Goal: Task Accomplishment & Management: Complete application form

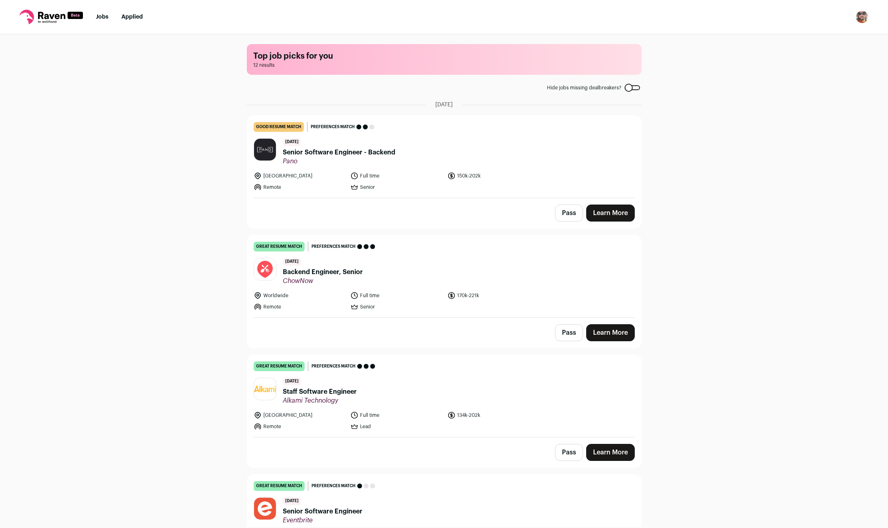
click at [570, 217] on button "Pass" at bounding box center [569, 213] width 28 height 17
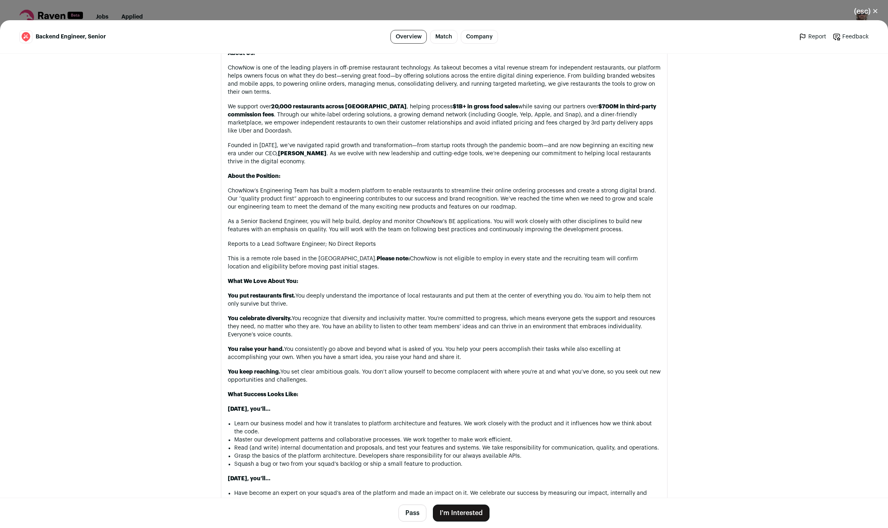
scroll to position [320, 0]
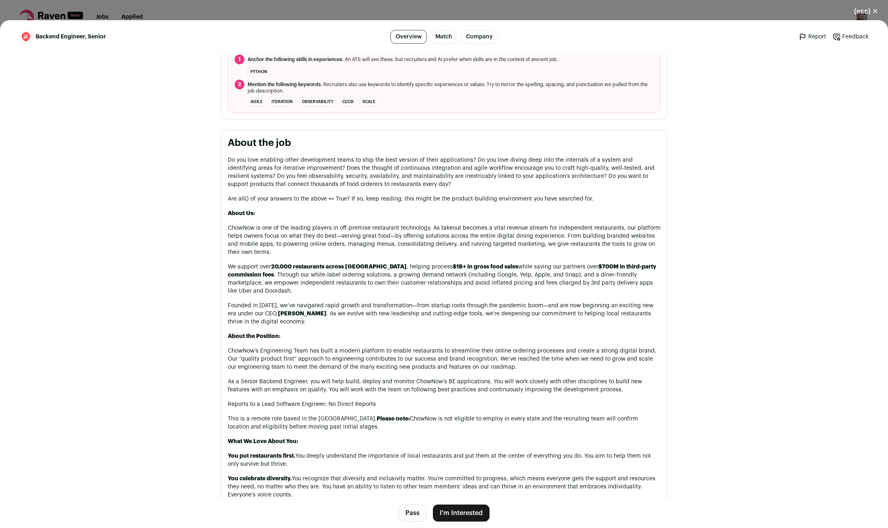
click at [254, 158] on p "Do you love enabling other development teams to ship the best version of their …" at bounding box center [444, 172] width 433 height 32
click at [260, 165] on p "Do you love enabling other development teams to ship the best version of their …" at bounding box center [444, 172] width 433 height 32
drag, startPoint x: 310, startPoint y: 161, endPoint x: 450, endPoint y: 159, distance: 139.5
click at [438, 159] on p "Do you love enabling other development teams to ship the best version of their …" at bounding box center [444, 172] width 433 height 32
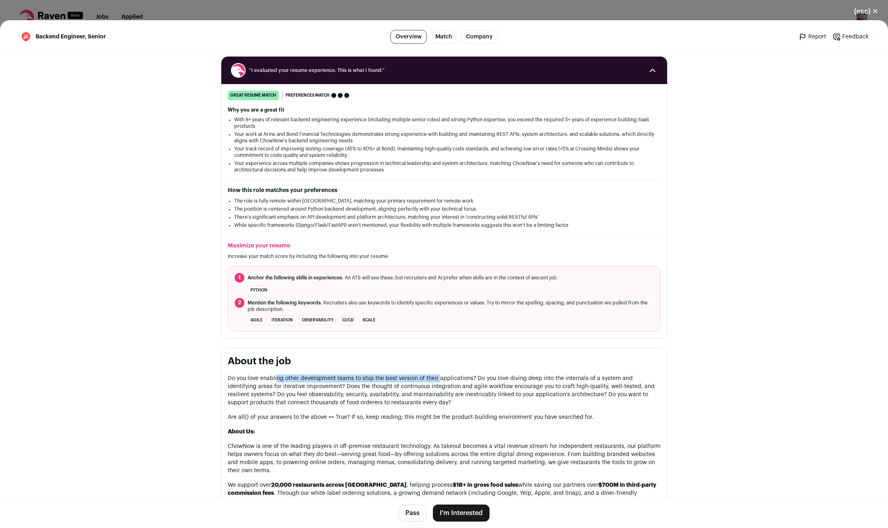
scroll to position [160, 0]
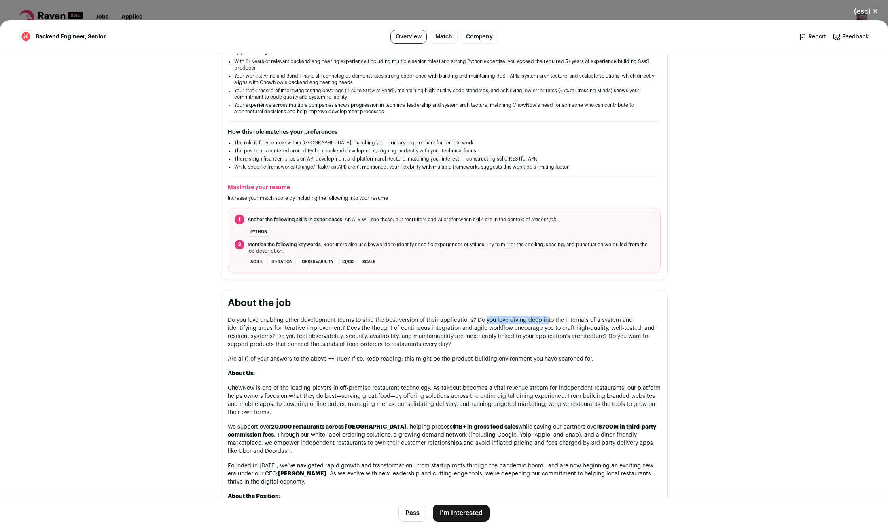
drag, startPoint x: 508, startPoint y: 318, endPoint x: 565, endPoint y: 318, distance: 57.0
click at [548, 318] on p "Do you love enabling other development teams to ship the best version of their …" at bounding box center [444, 332] width 433 height 32
drag, startPoint x: 254, startPoint y: 329, endPoint x: 371, endPoint y: 331, distance: 116.9
click at [363, 331] on p "Do you love enabling other development teams to ship the best version of their …" at bounding box center [444, 332] width 433 height 32
drag, startPoint x: 449, startPoint y: 329, endPoint x: 508, endPoint y: 329, distance: 59.1
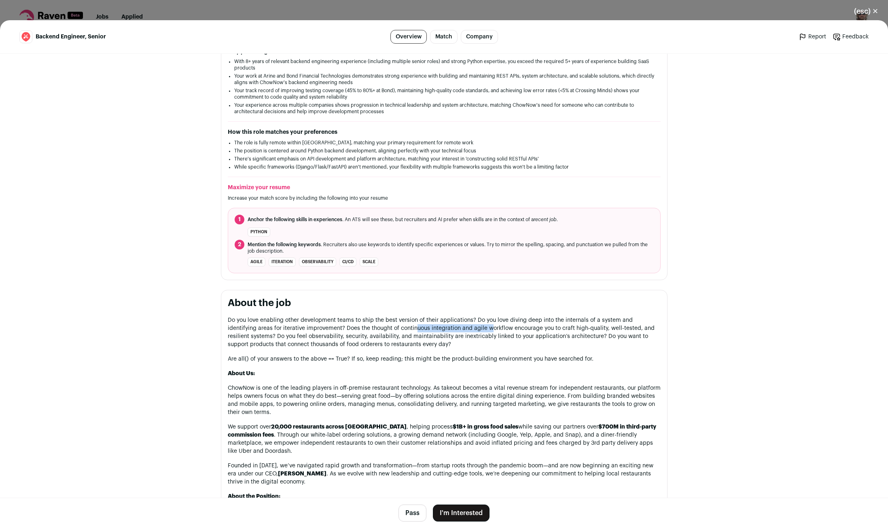
click at [485, 329] on p "Do you love enabling other development teams to ship the best version of their …" at bounding box center [444, 332] width 433 height 32
drag, startPoint x: 518, startPoint y: 328, endPoint x: 580, endPoint y: 330, distance: 61.9
click at [567, 329] on p "Do you love enabling other development teams to ship the best version of their …" at bounding box center [444, 332] width 433 height 32
drag, startPoint x: 611, startPoint y: 330, endPoint x: 655, endPoint y: 330, distance: 44.5
click at [650, 330] on p "Do you love enabling other development teams to ship the best version of their …" at bounding box center [444, 332] width 433 height 32
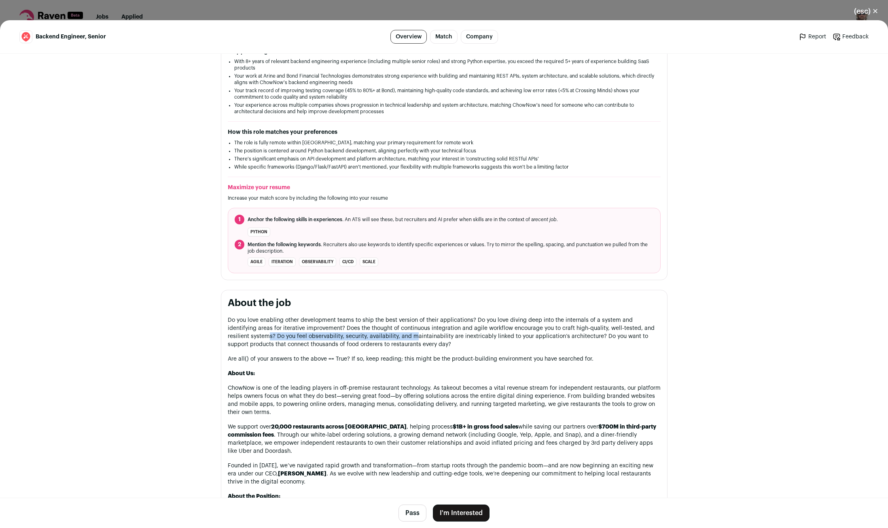
drag, startPoint x: 246, startPoint y: 335, endPoint x: 432, endPoint y: 339, distance: 186.1
click at [402, 339] on p "Do you love enabling other development teams to ship the best version of their …" at bounding box center [444, 332] width 433 height 32
drag, startPoint x: 476, startPoint y: 338, endPoint x: 555, endPoint y: 339, distance: 78.1
click at [553, 339] on p "Do you love enabling other development teams to ship the best version of their …" at bounding box center [444, 332] width 433 height 32
drag, startPoint x: 254, startPoint y: 345, endPoint x: 419, endPoint y: 346, distance: 165.0
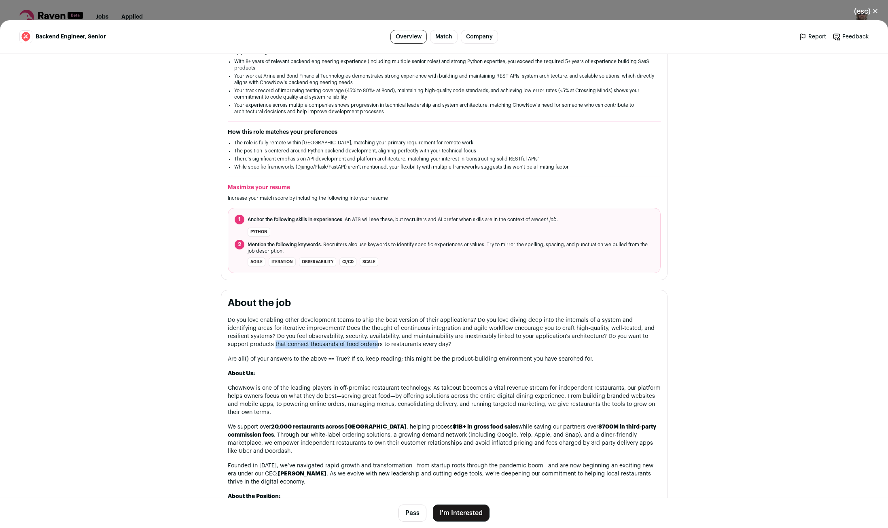
click at [400, 345] on p "Do you love enabling other development teams to ship the best version of their …" at bounding box center [444, 332] width 433 height 32
drag, startPoint x: 323, startPoint y: 361, endPoint x: 338, endPoint y: 360, distance: 15.0
click at [333, 360] on p "Are all() of your answers to the above == True? If so, keep reading; this might…" at bounding box center [444, 359] width 433 height 8
drag, startPoint x: 460, startPoint y: 361, endPoint x: 557, endPoint y: 362, distance: 97.1
click at [547, 361] on p "Are all() of your answers to the above == True? If so, keep reading; this might…" at bounding box center [444, 359] width 433 height 8
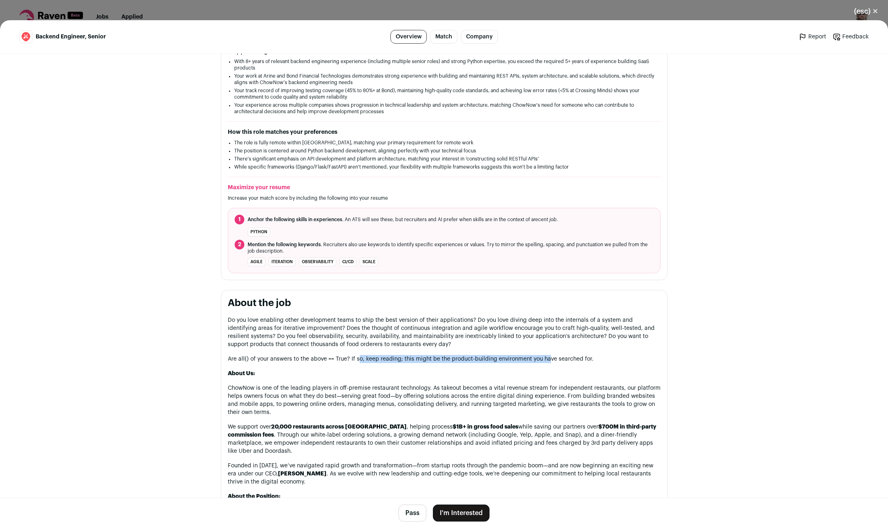
scroll to position [320, 0]
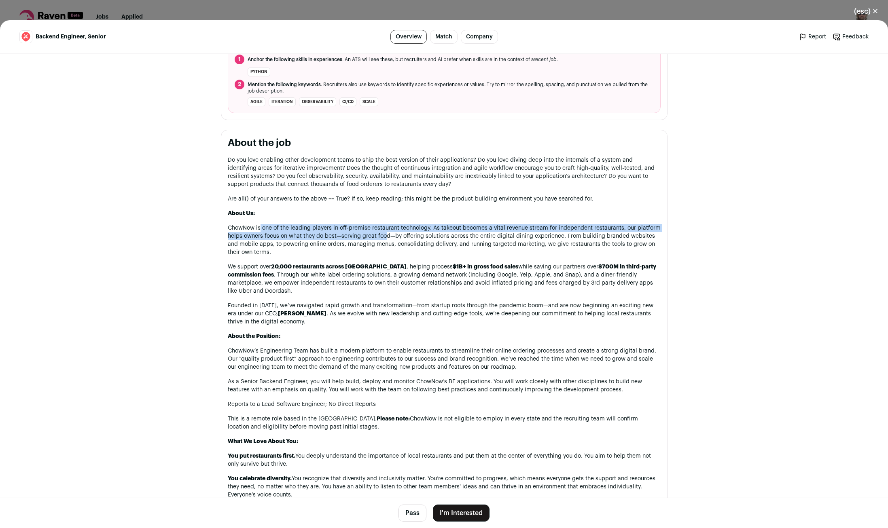
drag, startPoint x: 319, startPoint y: 233, endPoint x: 432, endPoint y: 246, distance: 113.9
click at [409, 243] on p "ChowNow is one of the leading players in off-premise restaurant technology. As …" at bounding box center [444, 240] width 433 height 32
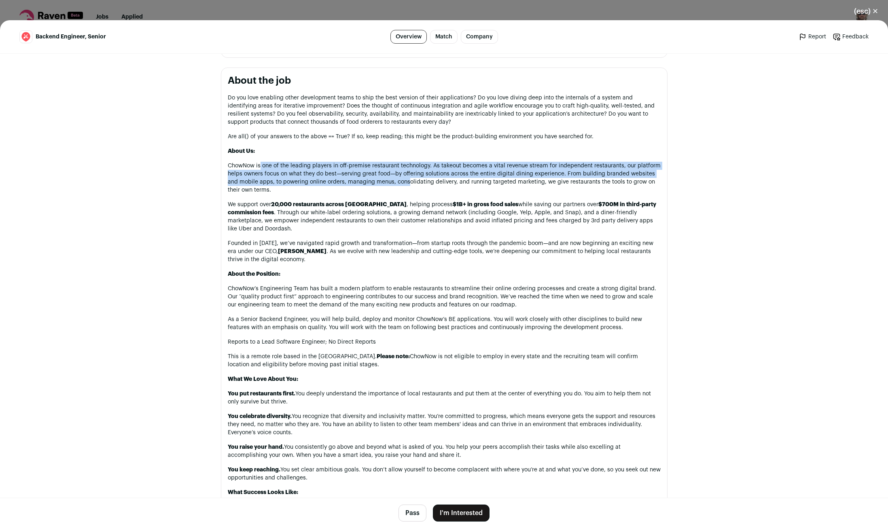
scroll to position [427, 0]
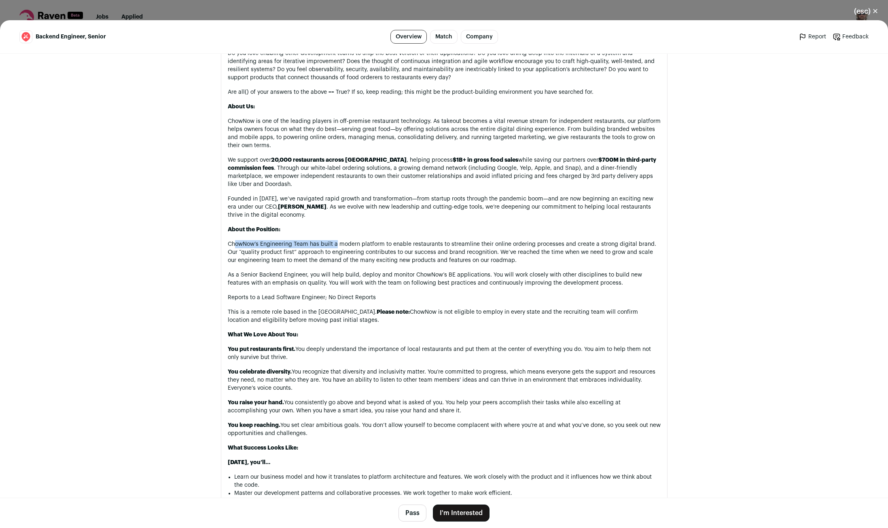
drag, startPoint x: 233, startPoint y: 243, endPoint x: 342, endPoint y: 239, distance: 108.9
drag, startPoint x: 395, startPoint y: 245, endPoint x: 471, endPoint y: 239, distance: 76.2
drag, startPoint x: 305, startPoint y: 310, endPoint x: 373, endPoint y: 309, distance: 67.2
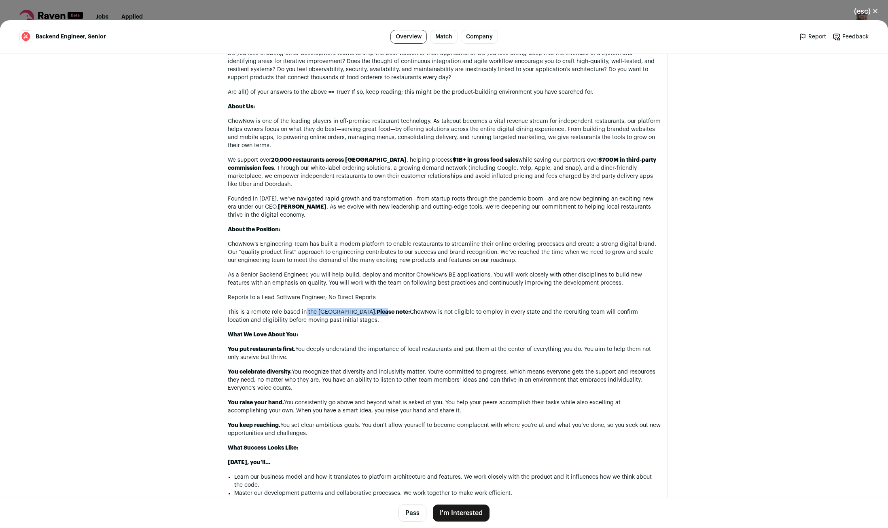
drag, startPoint x: 504, startPoint y: 311, endPoint x: 540, endPoint y: 311, distance: 36.8
click at [509, 311] on p "This is a remote role based in the United States. Please note: ChowNow is not e…" at bounding box center [444, 316] width 433 height 16
drag, startPoint x: 342, startPoint y: 349, endPoint x: 372, endPoint y: 350, distance: 29.6
click at [367, 350] on p "You put restaurants first. You deeply understand the importance of local restau…" at bounding box center [444, 353] width 433 height 16
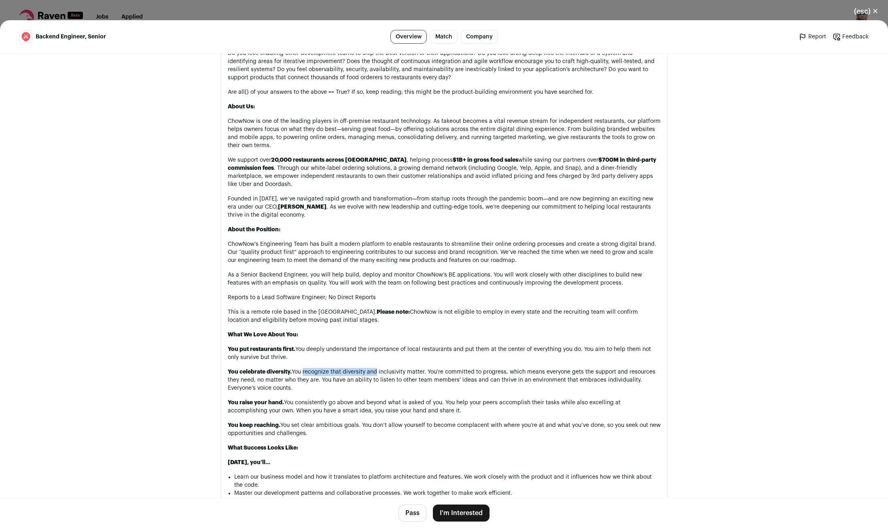
drag, startPoint x: 310, startPoint y: 373, endPoint x: 397, endPoint y: 373, distance: 86.6
click at [387, 373] on p "You celebrate diversity. You recognize that diversity and inclusivity matter. Y…" at bounding box center [444, 380] width 433 height 24
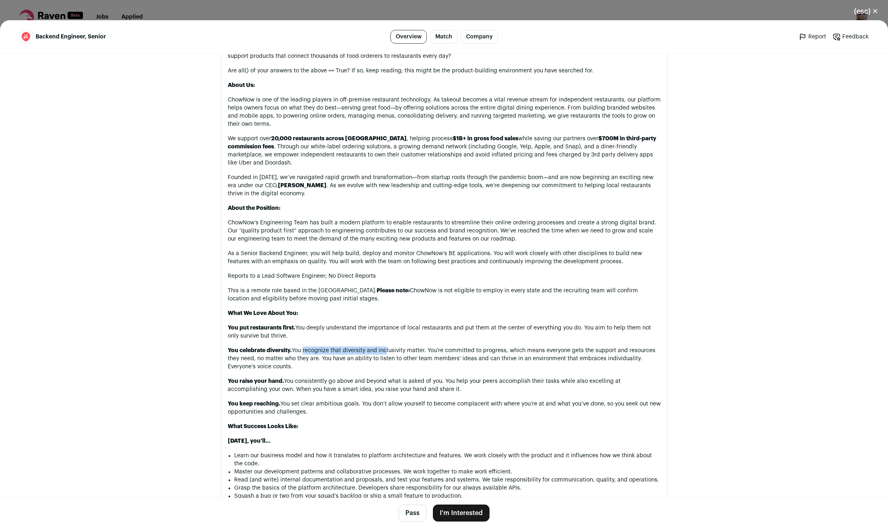
scroll to position [534, 0]
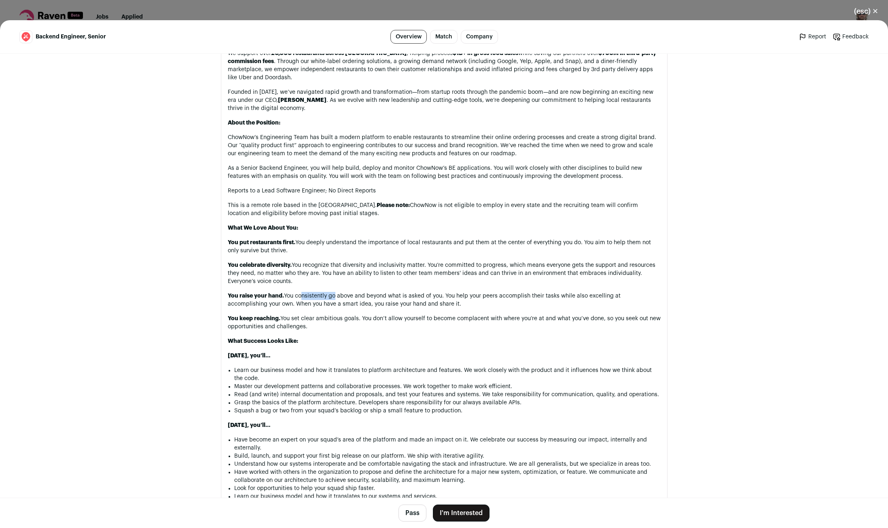
drag, startPoint x: 300, startPoint y: 300, endPoint x: 338, endPoint y: 300, distance: 38.4
click at [336, 299] on p "You raise your hand. You consistently go above and beyond what is asked of you.…" at bounding box center [444, 300] width 433 height 16
drag, startPoint x: 303, startPoint y: 317, endPoint x: 457, endPoint y: 320, distance: 154.5
click at [447, 319] on p "You keep reaching. You set clear ambitious goals. You don’t allow yourself to b…" at bounding box center [444, 323] width 433 height 16
drag, startPoint x: 256, startPoint y: 369, endPoint x: 384, endPoint y: 371, distance: 127.8
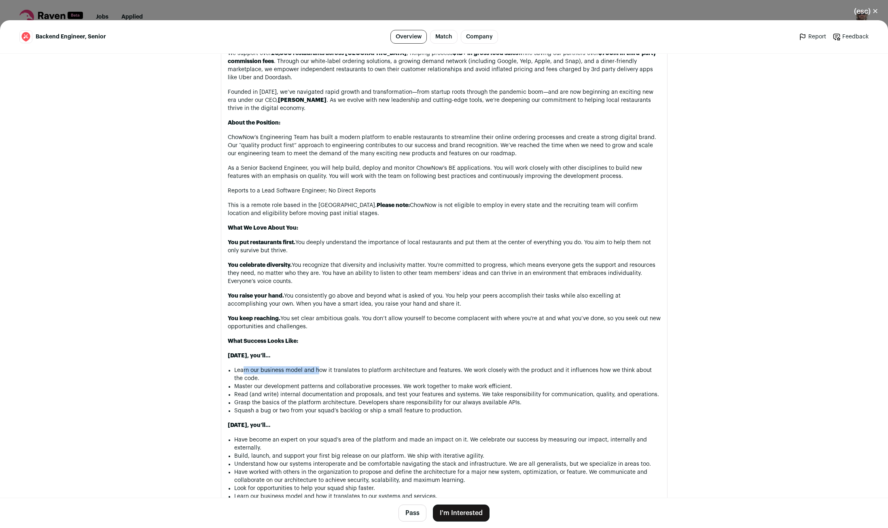
click at [336, 370] on li "Learn our business model and how it translates to platform architecture and fea…" at bounding box center [447, 374] width 426 height 16
drag, startPoint x: 350, startPoint y: 373, endPoint x: 456, endPoint y: 370, distance: 106.4
click at [456, 370] on li "Learn our business model and how it translates to platform architecture and fea…" at bounding box center [447, 374] width 426 height 16
drag, startPoint x: 518, startPoint y: 364, endPoint x: 633, endPoint y: 368, distance: 114.9
click at [633, 368] on div "Do you love enabling other development teams to ship the best version of their …" at bounding box center [444, 456] width 433 height 1026
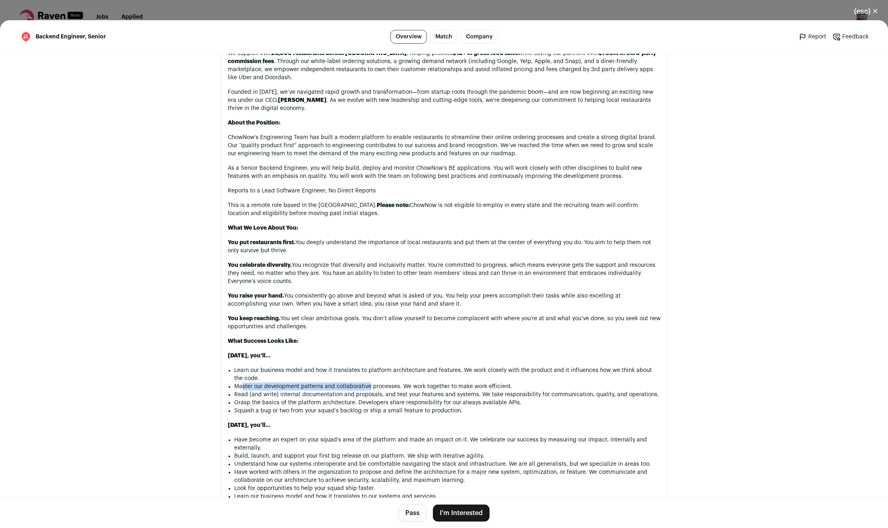
drag, startPoint x: 248, startPoint y: 391, endPoint x: 379, endPoint y: 389, distance: 131.1
click at [372, 388] on li "Master our development patterns and collaborative processes. We work together t…" at bounding box center [447, 387] width 426 height 8
drag, startPoint x: 246, startPoint y: 398, endPoint x: 357, endPoint y: 396, distance: 111.2
click at [357, 396] on li "Read (and write) internal documentation and proposals, and test your features a…" at bounding box center [447, 395] width 426 height 8
drag, startPoint x: 249, startPoint y: 403, endPoint x: 359, endPoint y: 402, distance: 110.4
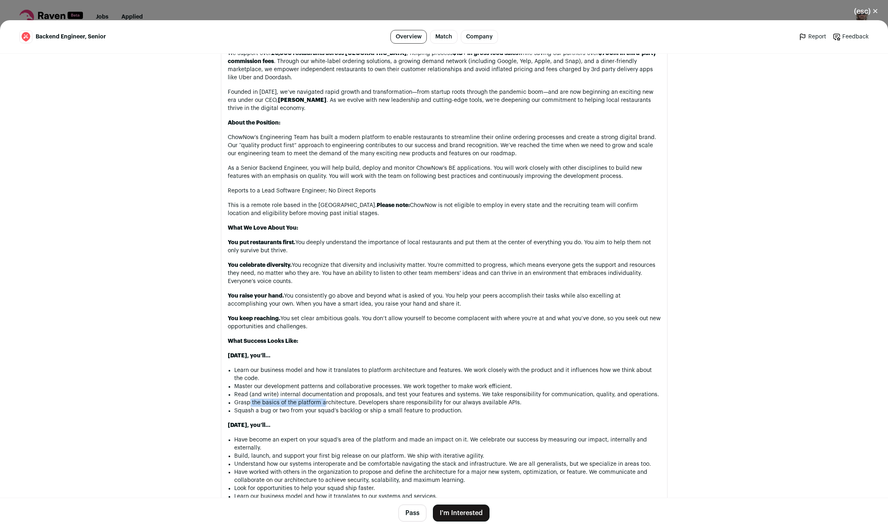
click at [344, 402] on li "Grasp the basics of the platform architecture. Developers share responsibility …" at bounding box center [447, 403] width 426 height 8
drag, startPoint x: 257, startPoint y: 415, endPoint x: 389, endPoint y: 411, distance: 131.9
click at [359, 411] on li "Squash a bug or two from your squad’s backlog or ship a small feature to produc…" at bounding box center [447, 411] width 426 height 8
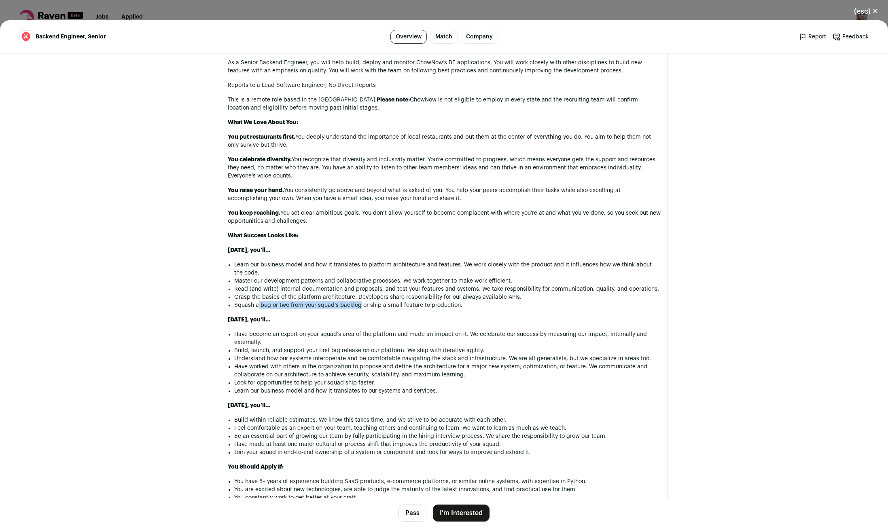
scroll to position [641, 0]
drag, startPoint x: 250, startPoint y: 336, endPoint x: 362, endPoint y: 336, distance: 112.0
click at [356, 336] on li "Have become an expert on your squad’s area of the platform and made an impact o…" at bounding box center [447, 337] width 426 height 16
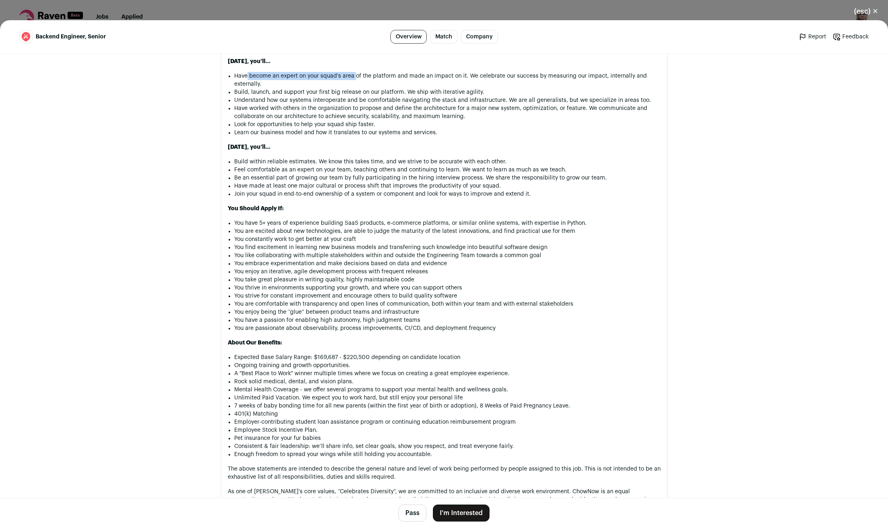
scroll to position [908, 0]
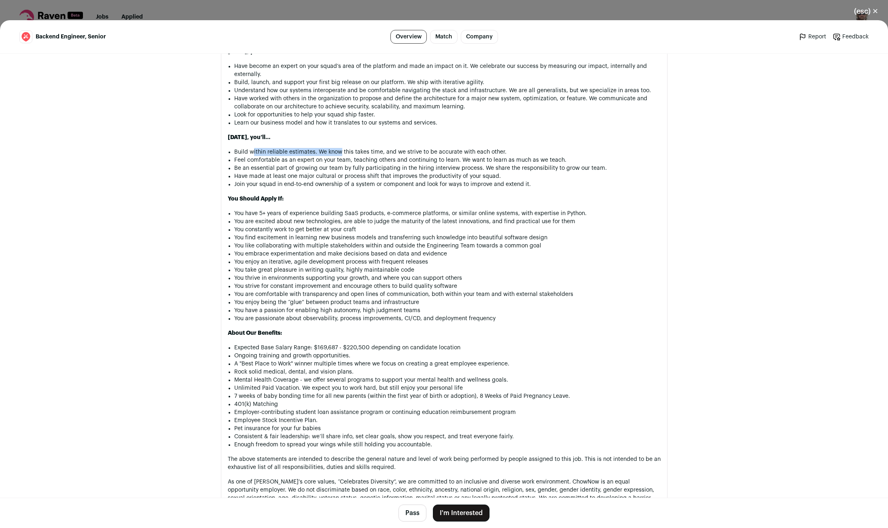
drag, startPoint x: 253, startPoint y: 164, endPoint x: 360, endPoint y: 163, distance: 106.8
click at [353, 156] on li "Build within reliable estimates. We know this takes time, and we strive to be a…" at bounding box center [447, 152] width 426 height 8
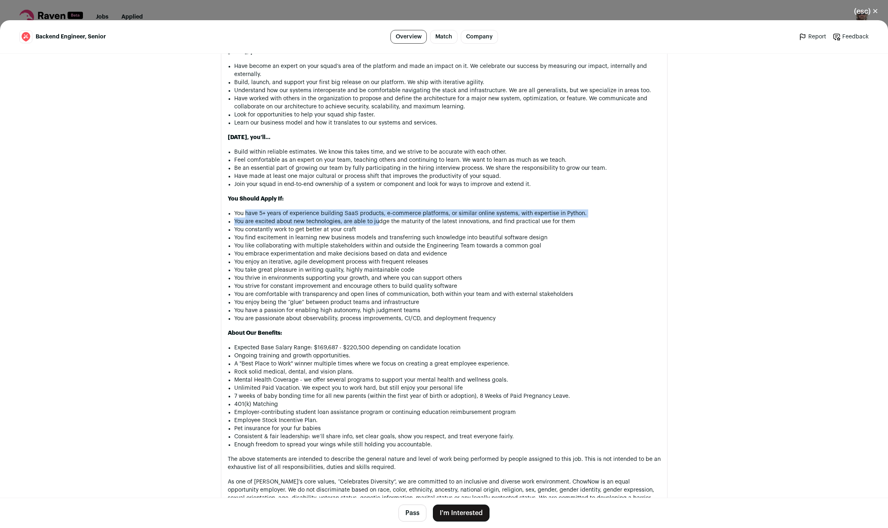
drag, startPoint x: 245, startPoint y: 221, endPoint x: 395, endPoint y: 230, distance: 150.3
click at [389, 230] on ul "You have 5+ years of experience building SaaS products, e-commerce platforms, o…" at bounding box center [447, 266] width 426 height 113
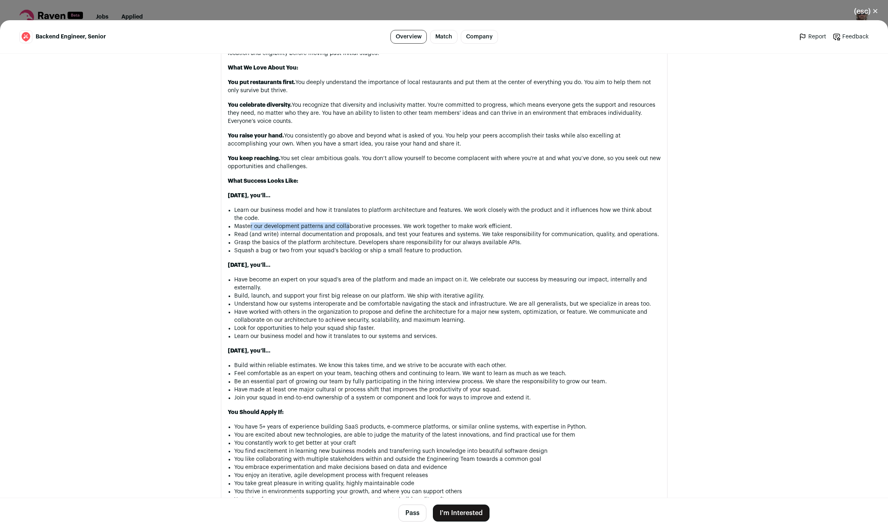
drag, startPoint x: 358, startPoint y: 229, endPoint x: 388, endPoint y: 229, distance: 29.9
click at [362, 229] on li "Master our development patterns and collaborative processes. We work together t…" at bounding box center [447, 226] width 426 height 8
drag, startPoint x: 341, startPoint y: 236, endPoint x: 387, endPoint y: 238, distance: 46.6
click at [366, 237] on li "Read (and write) internal documentation and proposals, and test your features a…" at bounding box center [447, 235] width 426 height 8
drag, startPoint x: 245, startPoint y: 243, endPoint x: 406, endPoint y: 249, distance: 161.1
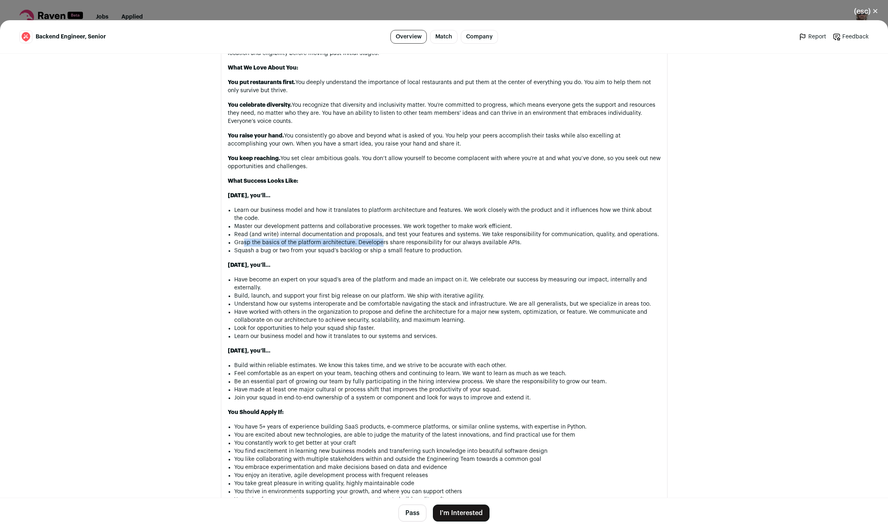
click at [388, 247] on li "Grasp the basics of the platform architecture. Developers share responsibility …" at bounding box center [447, 243] width 426 height 8
drag, startPoint x: 287, startPoint y: 282, endPoint x: 466, endPoint y: 285, distance: 179.2
click at [436, 282] on li "Have become an expert on your squad’s area of the platform and made an impact o…" at bounding box center [447, 284] width 426 height 16
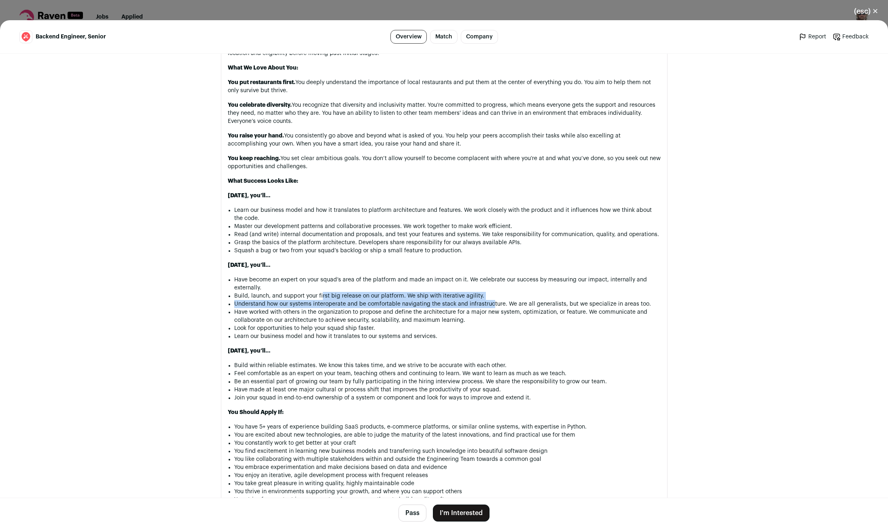
drag, startPoint x: 322, startPoint y: 300, endPoint x: 541, endPoint y: 312, distance: 218.8
click at [513, 309] on ul "Have become an expert on your squad’s area of the platform and made an impact o…" at bounding box center [447, 308] width 426 height 65
click at [249, 308] on li "Understand how our systems interoperate and be comfortable navigating the stack…" at bounding box center [447, 304] width 426 height 8
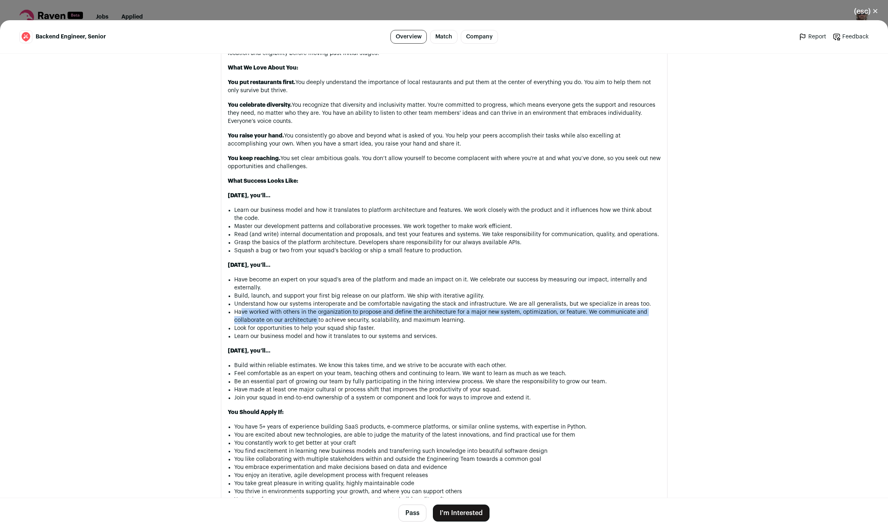
drag, startPoint x: 263, startPoint y: 320, endPoint x: 349, endPoint y: 330, distance: 86.3
click at [323, 324] on li "Have worked with others in the organization to propose and define the architect…" at bounding box center [447, 316] width 426 height 16
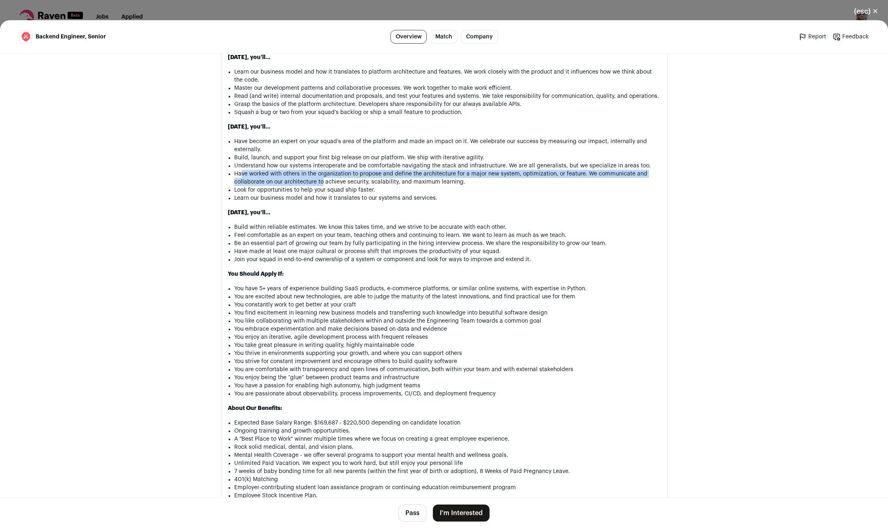
scroll to position [854, 0]
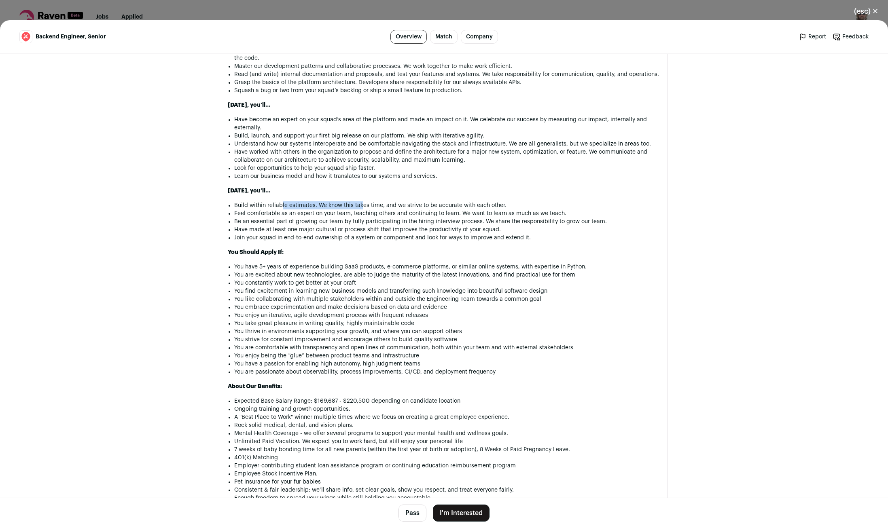
drag, startPoint x: 301, startPoint y: 214, endPoint x: 404, endPoint y: 220, distance: 103.4
click at [373, 210] on li "Build within reliable estimates. We know this takes time, and we strive to be a…" at bounding box center [447, 205] width 426 height 8
drag, startPoint x: 344, startPoint y: 277, endPoint x: 420, endPoint y: 284, distance: 76.4
click at [379, 271] on li "You have 5+ years of experience building SaaS products, e-commerce platforms, o…" at bounding box center [447, 267] width 426 height 8
drag, startPoint x: 407, startPoint y: 272, endPoint x: 499, endPoint y: 279, distance: 92.1
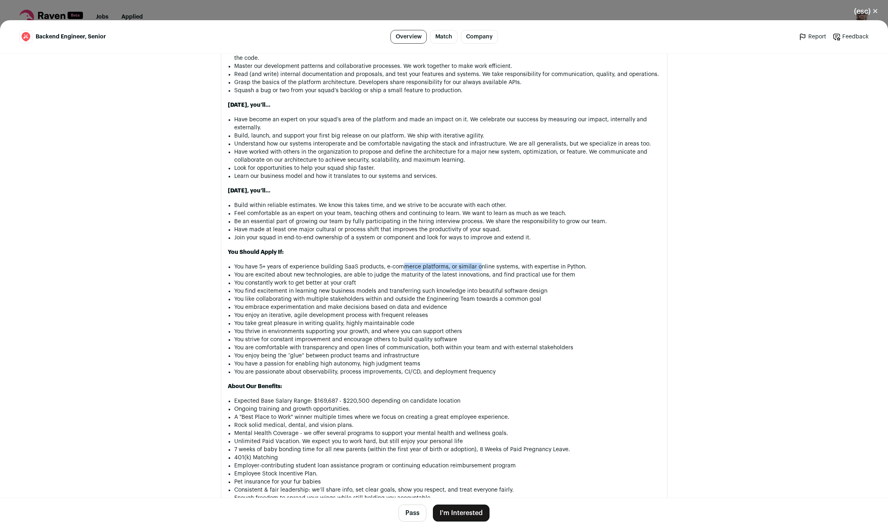
click at [486, 278] on div "Do you love enabling other development teams to ship the best version of their …" at bounding box center [444, 135] width 433 height 1026
drag, startPoint x: 263, startPoint y: 286, endPoint x: 366, endPoint y: 287, distance: 103.6
click at [366, 279] on li "You are excited about new technologies, are able to judge the maturity of the l…" at bounding box center [447, 275] width 426 height 8
drag, startPoint x: 255, startPoint y: 295, endPoint x: 339, endPoint y: 299, distance: 83.8
click at [333, 287] on li "You constantly work to get better at your craft" at bounding box center [447, 283] width 426 height 8
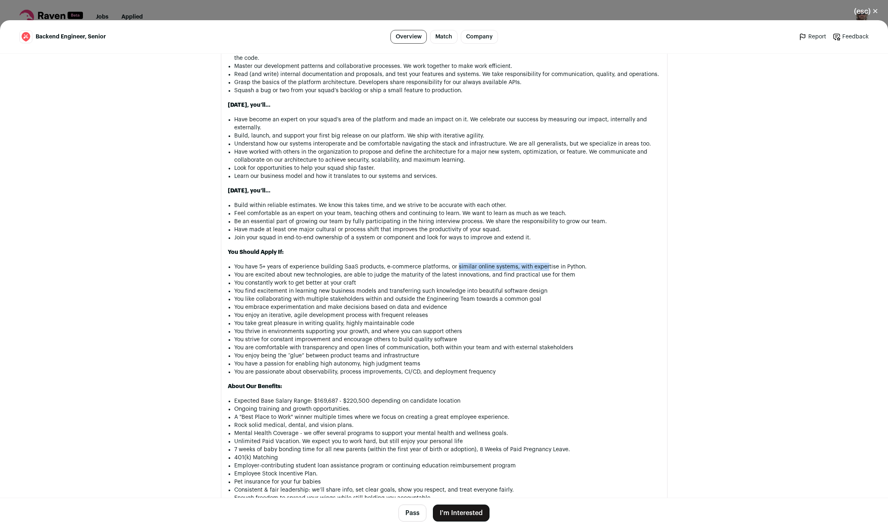
drag, startPoint x: 548, startPoint y: 279, endPoint x: 559, endPoint y: 281, distance: 10.2
click at [551, 271] on li "You have 5+ years of experience building SaaS products, e-commerce platforms, o…" at bounding box center [447, 267] width 426 height 8
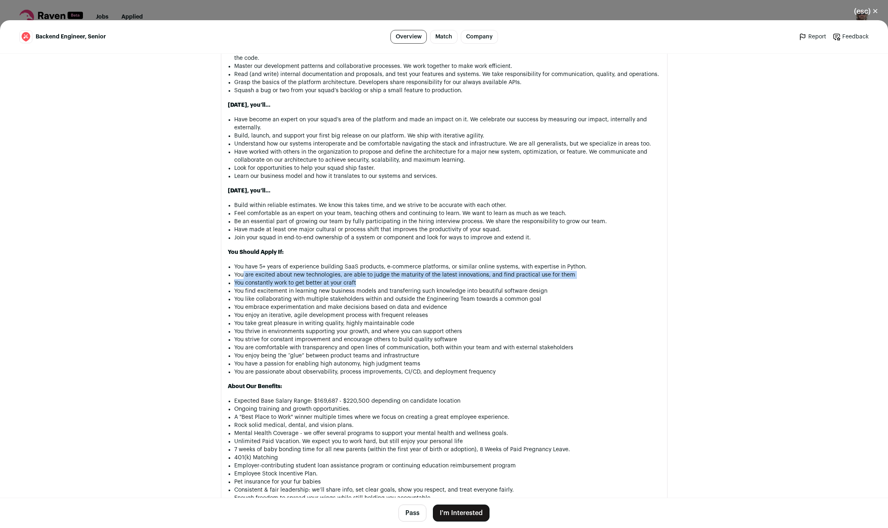
drag, startPoint x: 341, startPoint y: 293, endPoint x: 409, endPoint y: 301, distance: 68.8
click at [390, 299] on ul "You have 5+ years of experience building SaaS products, e-commerce platforms, o…" at bounding box center [447, 319] width 426 height 113
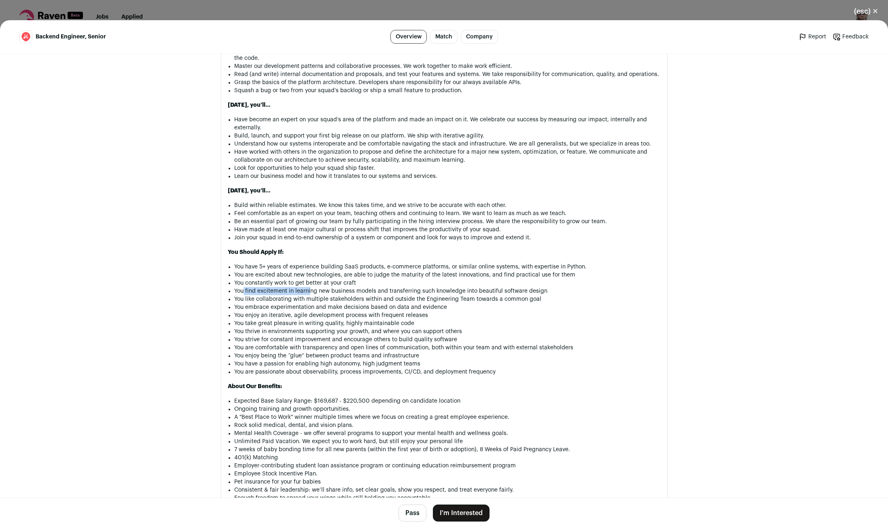
drag, startPoint x: 243, startPoint y: 303, endPoint x: 341, endPoint y: 305, distance: 97.5
click at [321, 295] on li "You find excitement in learning new business models and transferring such knowl…" at bounding box center [447, 291] width 426 height 8
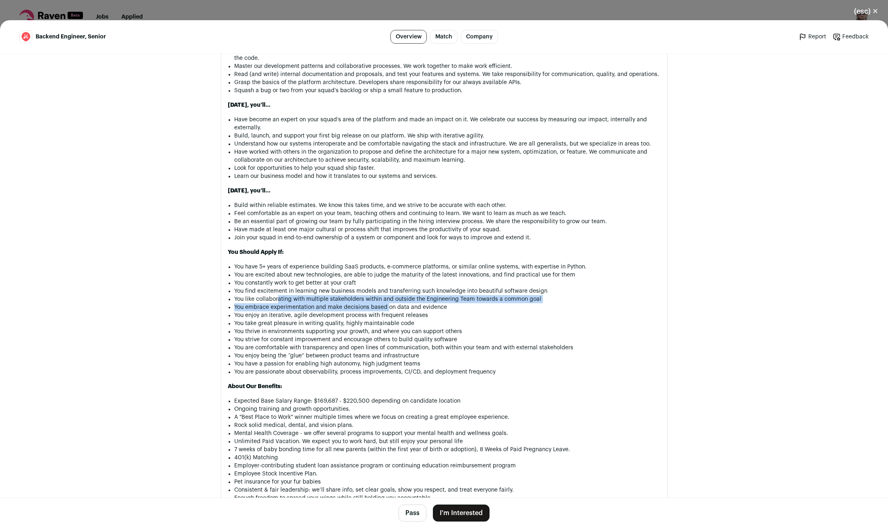
drag, startPoint x: 278, startPoint y: 313, endPoint x: 404, endPoint y: 321, distance: 126.5
click at [396, 320] on ul "You have 5+ years of experience building SaaS products, e-commerce platforms, o…" at bounding box center [447, 319] width 426 height 113
click at [415, 311] on li "You embrace experimentation and make decisions based on data and evidence" at bounding box center [447, 307] width 426 height 8
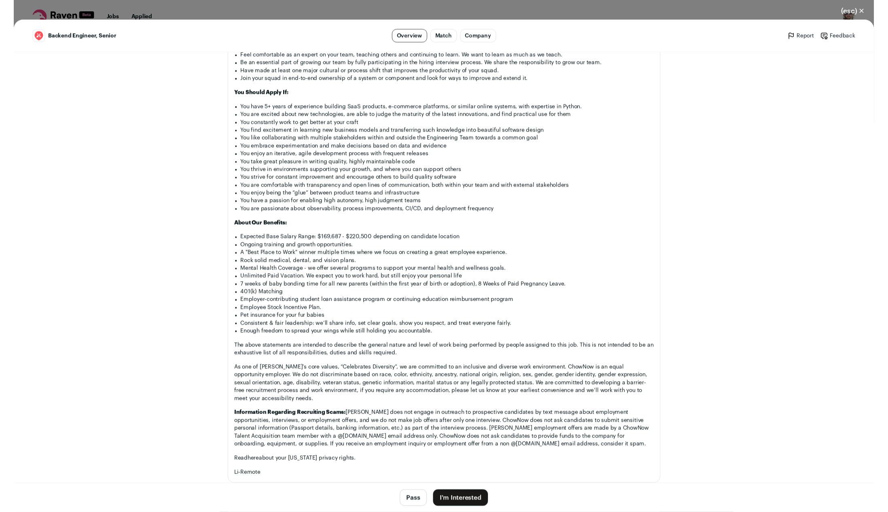
scroll to position [1014, 0]
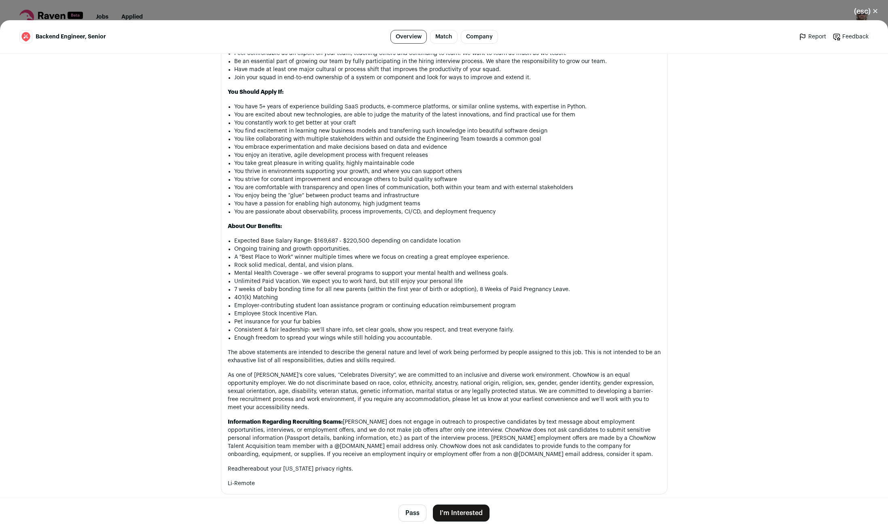
click at [613, 216] on li "You are passionate about observability, process improvements, CI/CD, and deploy…" at bounding box center [447, 212] width 426 height 8
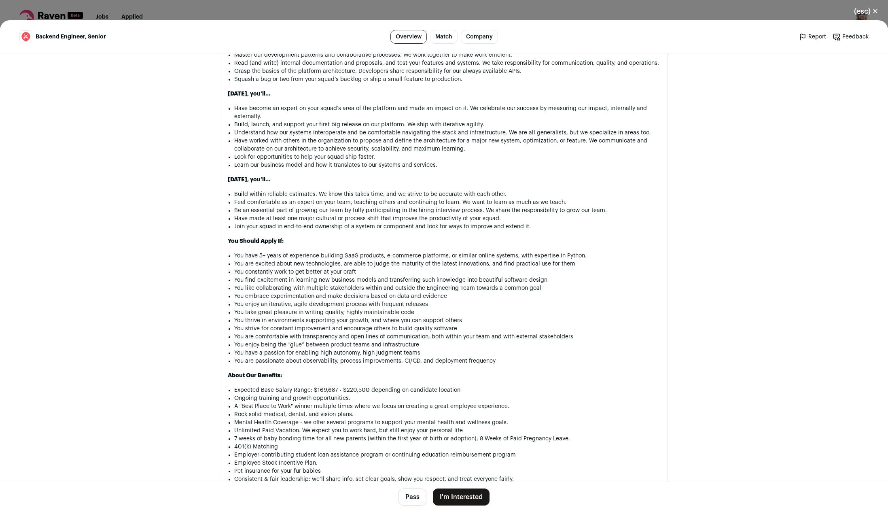
scroll to position [61, 0]
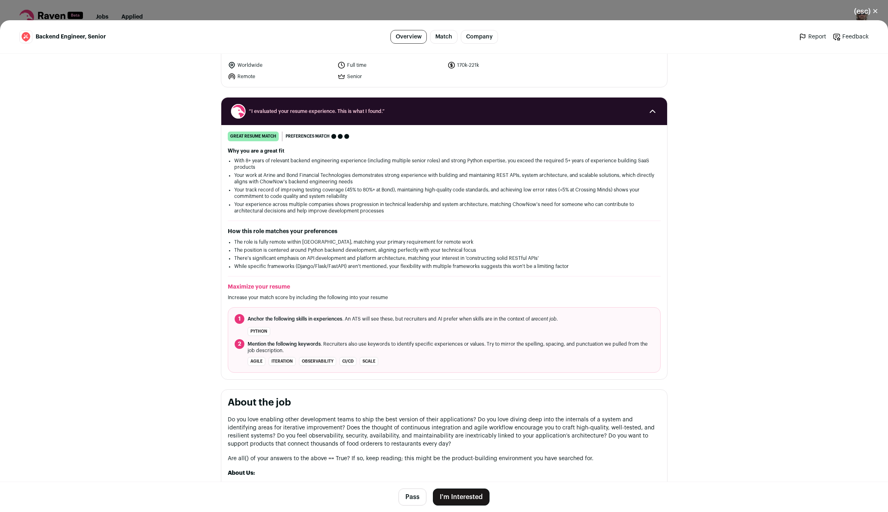
click at [454, 489] on button "I'm Interested" at bounding box center [461, 496] width 57 height 17
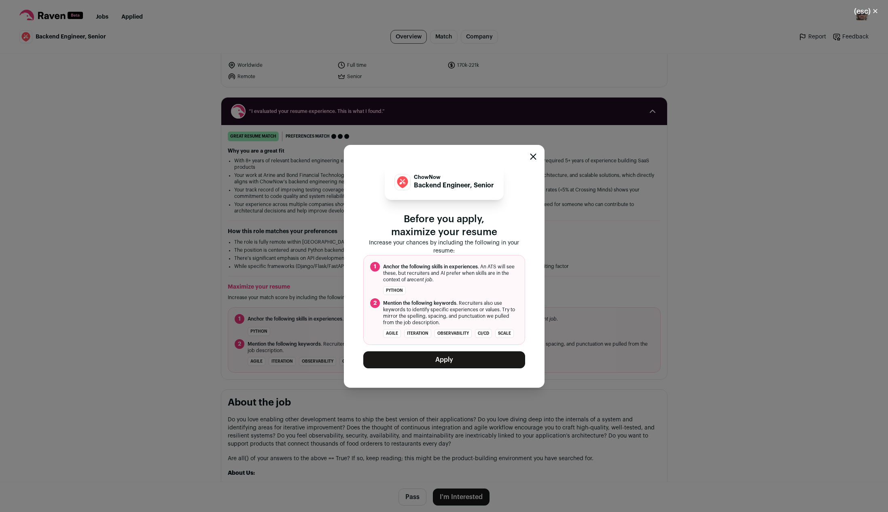
click at [426, 365] on button "Apply" at bounding box center [444, 359] width 162 height 17
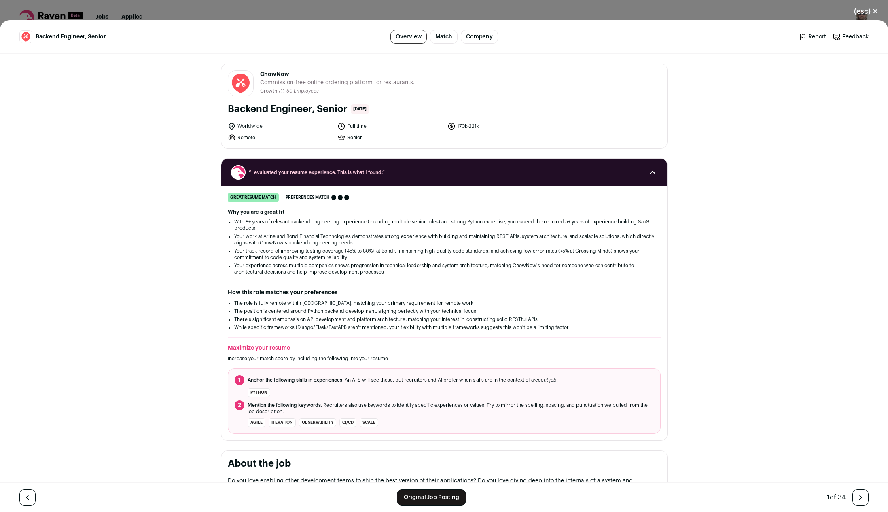
click at [692, 339] on div "Backend Engineer, Senior Overview Match Company Report Feedback Report Feedback…" at bounding box center [444, 265] width 888 height 491
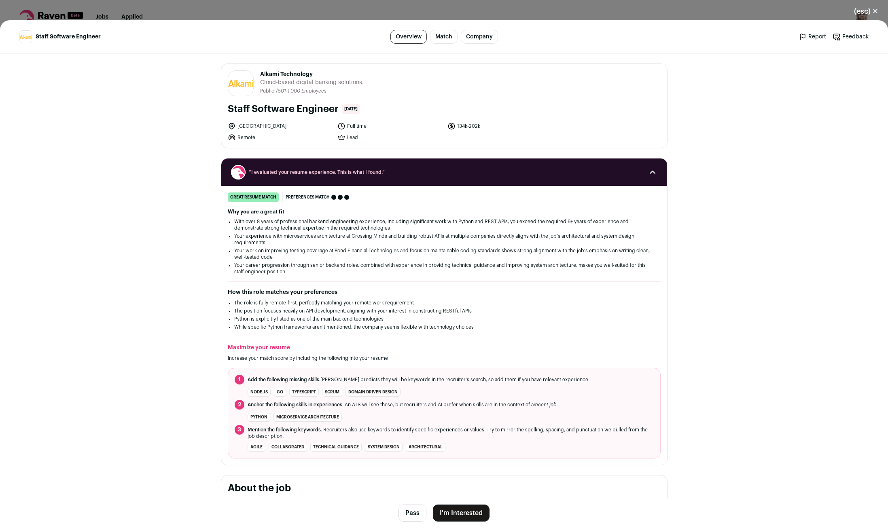
click at [575, 283] on div "great resume match You meet the must-have requirements, the nice-to-have requir…" at bounding box center [444, 326] width 446 height 266
click at [408, 514] on button "Pass" at bounding box center [412, 513] width 28 height 17
click at [557, 302] on li "The role is fully remote-first, perfectly matching your remote work requirement" at bounding box center [444, 303] width 420 height 6
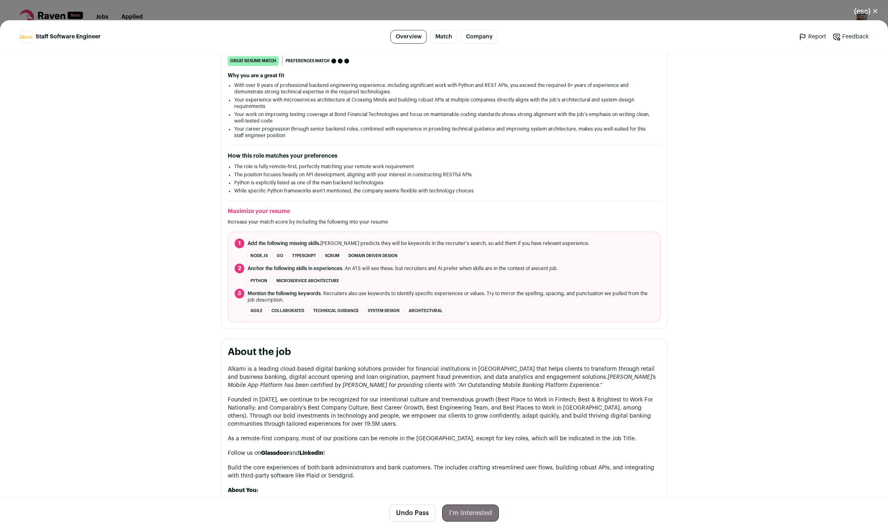
scroll to position [214, 0]
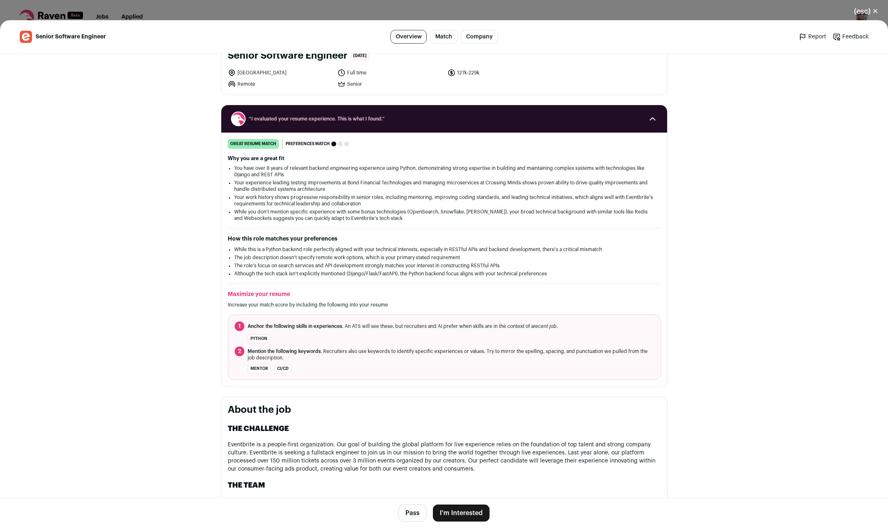
scroll to position [214, 0]
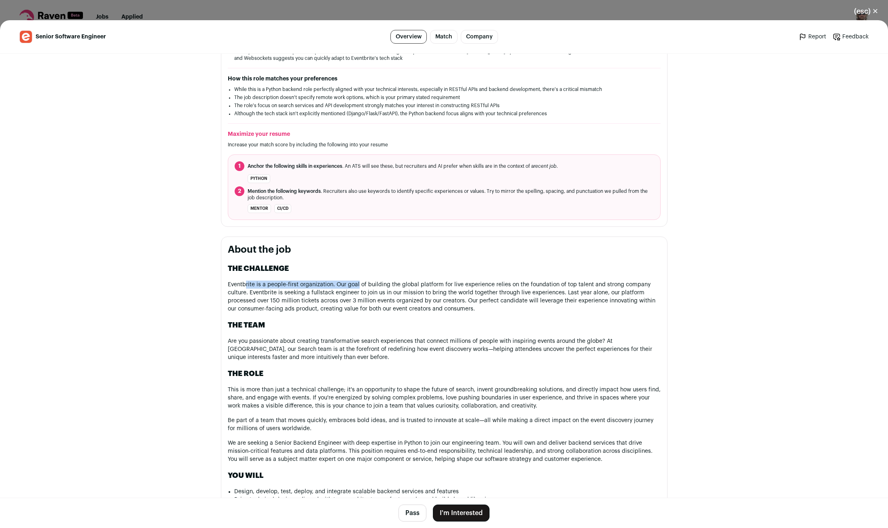
drag, startPoint x: 346, startPoint y: 284, endPoint x: 396, endPoint y: 284, distance: 50.6
click at [379, 284] on p "Eventbrite is a people-first organization. Our goal of building the global plat…" at bounding box center [444, 297] width 433 height 32
drag, startPoint x: 479, startPoint y: 291, endPoint x: 591, endPoint y: 291, distance: 111.6
click at [559, 291] on p "Eventbrite is a people-first organization. Our goal of building the global plat…" at bounding box center [444, 297] width 433 height 32
click at [646, 302] on p "Eventbrite is a people-first organization. Our goal of building the global plat…" at bounding box center [444, 297] width 433 height 32
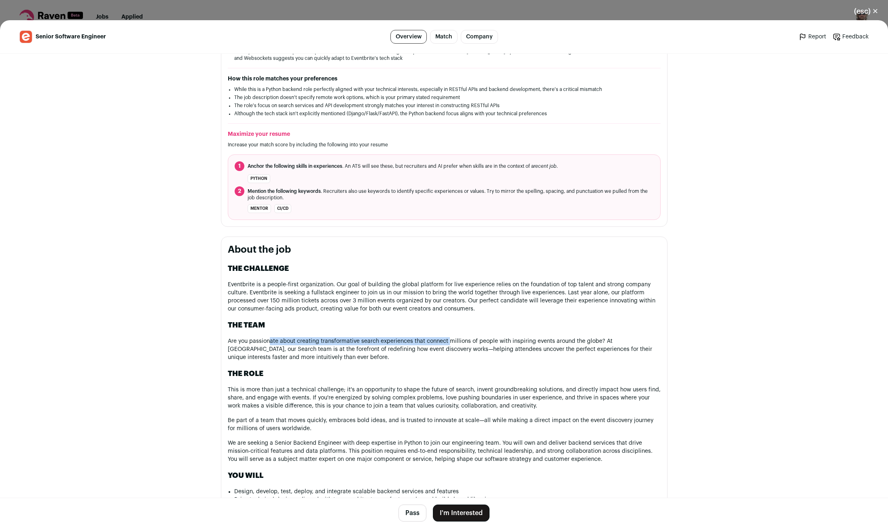
drag, startPoint x: 308, startPoint y: 344, endPoint x: 486, endPoint y: 347, distance: 177.6
click at [453, 346] on p "Are you passionate about creating transformative search experiences that connec…" at bounding box center [444, 349] width 433 height 24
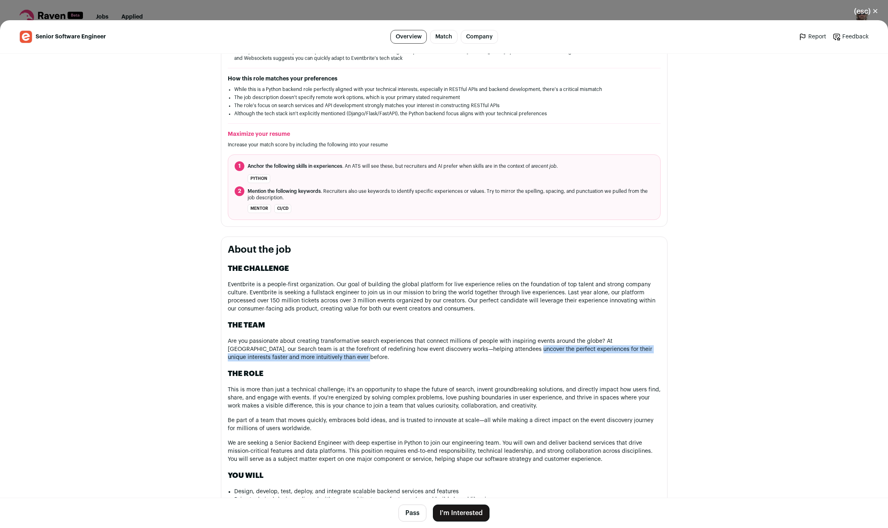
drag, startPoint x: 638, startPoint y: 356, endPoint x: 650, endPoint y: 357, distance: 11.8
click at [642, 356] on p "Are you passionate about creating transformative search experiences that connec…" at bounding box center [444, 349] width 433 height 24
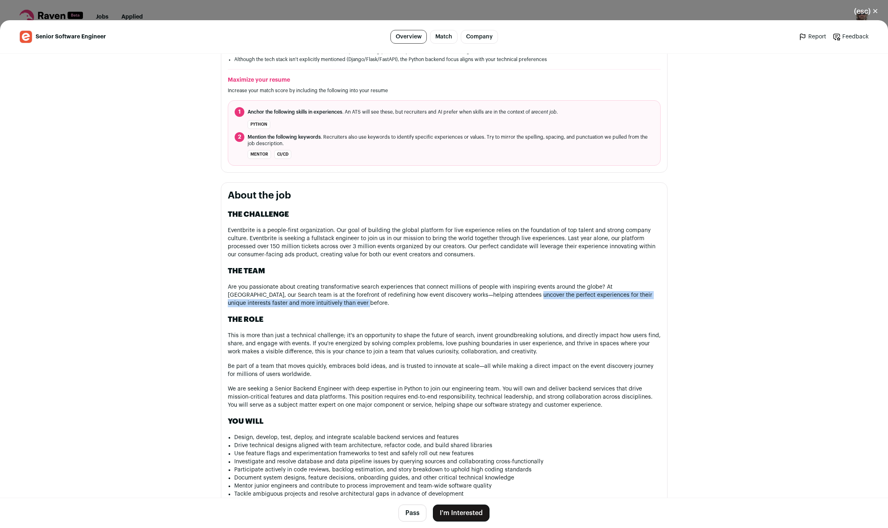
scroll to position [320, 0]
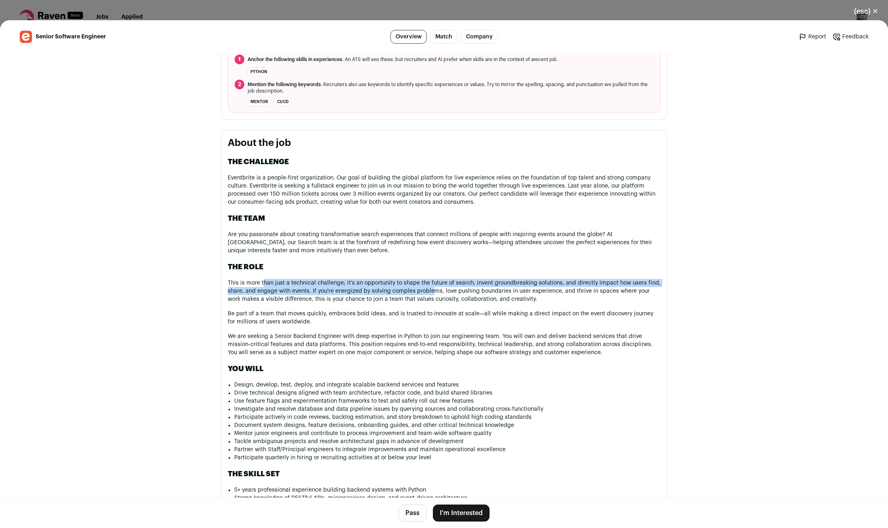
drag, startPoint x: 287, startPoint y: 286, endPoint x: 523, endPoint y: 293, distance: 235.5
click at [462, 290] on p "This is more than just a technical challenge; it's an opportunity to shape the …" at bounding box center [444, 291] width 433 height 24
click at [534, 289] on p "This is more than just a technical challenge; it's an opportunity to shape the …" at bounding box center [444, 291] width 433 height 24
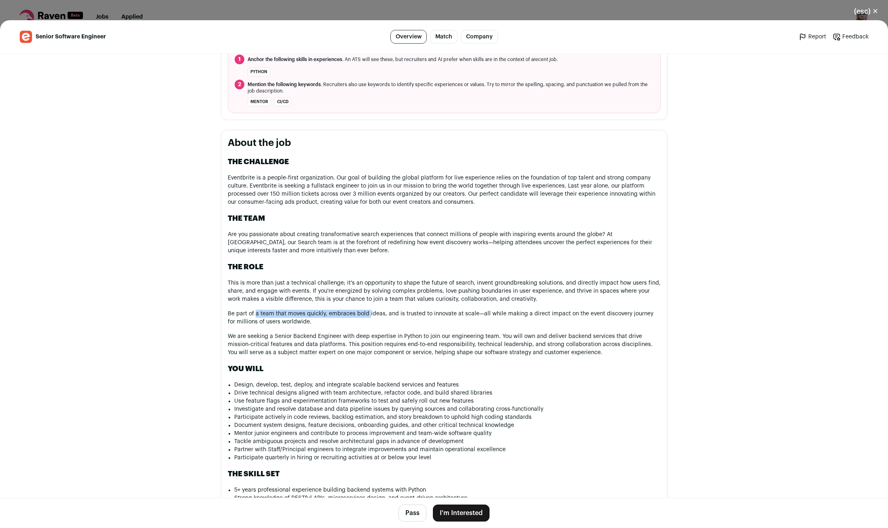
drag, startPoint x: 357, startPoint y: 317, endPoint x: 450, endPoint y: 318, distance: 93.0
click at [414, 318] on p "Be part of a team that moves quickly, embraces bold ideas, and is trusted to in…" at bounding box center [444, 318] width 433 height 16
drag, startPoint x: 504, startPoint y: 315, endPoint x: 571, endPoint y: 315, distance: 66.3
click at [561, 315] on p "Be part of a team that moves quickly, embraces bold ideas, and is trusted to in…" at bounding box center [444, 318] width 433 height 16
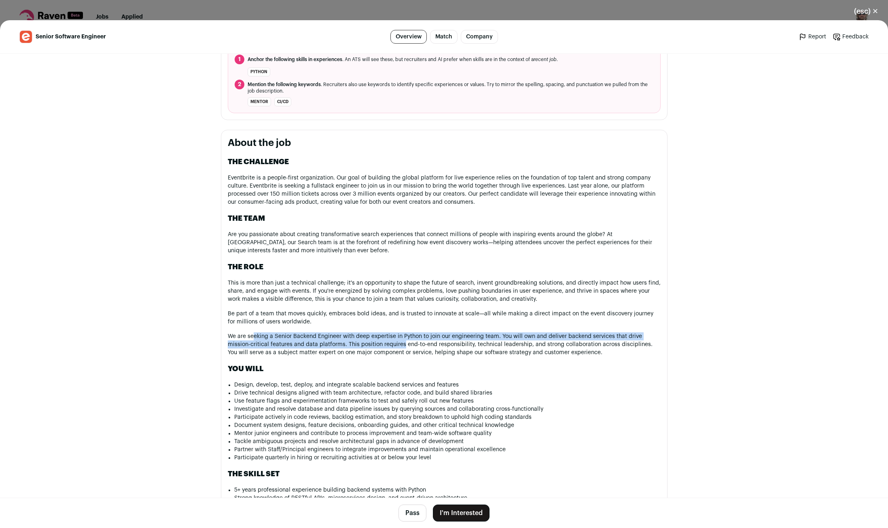
drag, startPoint x: 368, startPoint y: 341, endPoint x: 469, endPoint y: 344, distance: 101.2
click at [439, 344] on p "We are seeking a Senior Backend Engineer with deep expertise in Python to join …" at bounding box center [444, 344] width 433 height 24
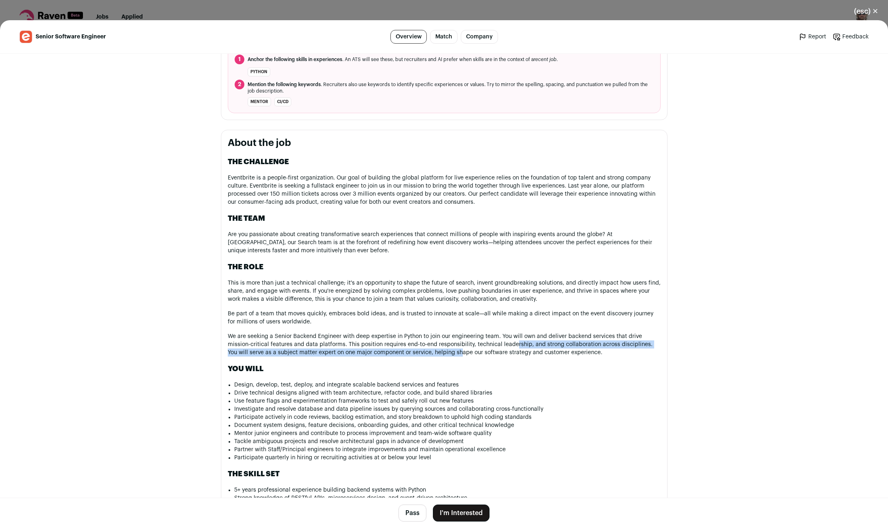
drag, startPoint x: 514, startPoint y: 346, endPoint x: 448, endPoint y: 354, distance: 66.4
click at [448, 354] on p "We are seeking a Senior Backend Engineer with deep expertise in Python to join …" at bounding box center [444, 344] width 433 height 24
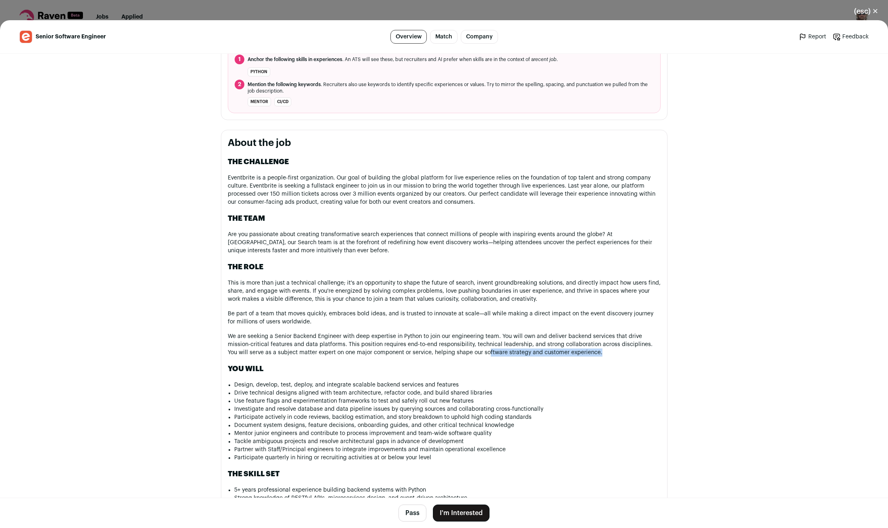
drag, startPoint x: 584, startPoint y: 357, endPoint x: 616, endPoint y: 357, distance: 32.4
click at [600, 357] on p "We are seeking a Senior Backend Engineer with deep expertise in Python to join …" at bounding box center [444, 344] width 433 height 24
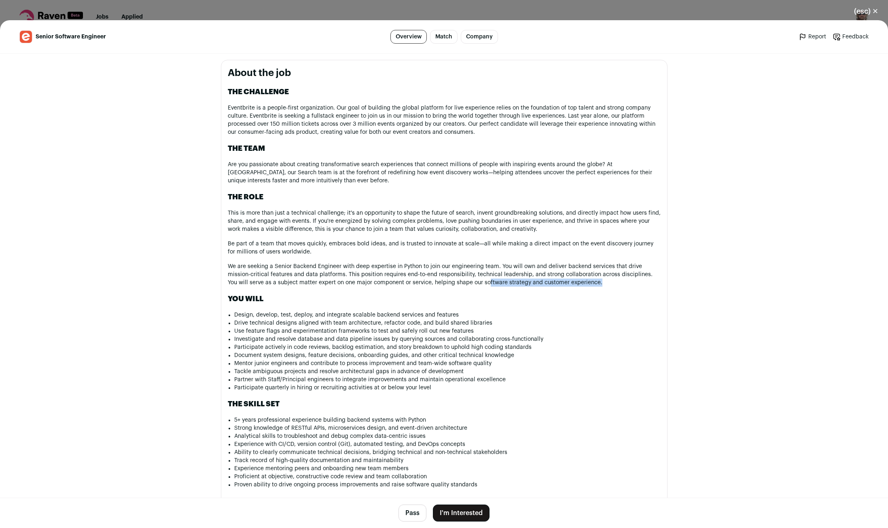
scroll to position [534, 0]
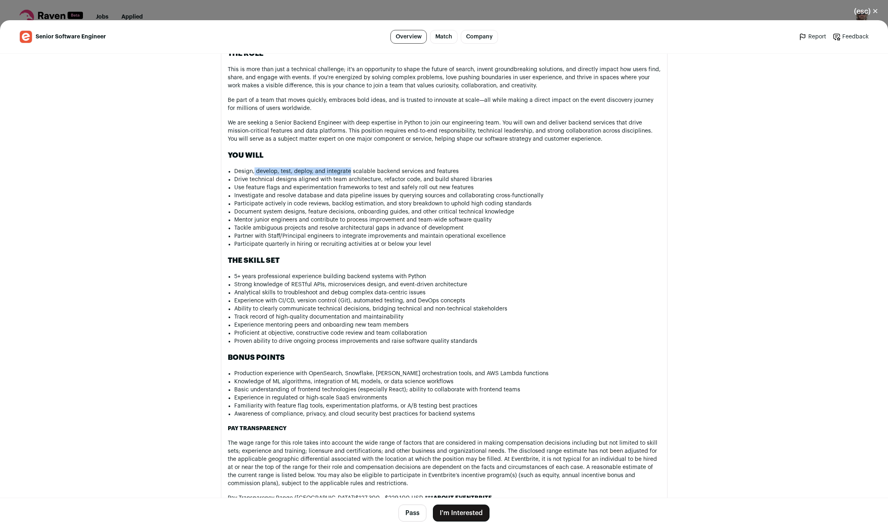
drag, startPoint x: 254, startPoint y: 173, endPoint x: 374, endPoint y: 176, distance: 120.2
click at [371, 175] on li "Design, develop, test, deploy, and integrate scalable backend services and feat…" at bounding box center [447, 171] width 426 height 8
drag, startPoint x: 262, startPoint y: 284, endPoint x: 373, endPoint y: 286, distance: 111.2
click at [366, 281] on li "5+ years professional experience building backend systems with Python" at bounding box center [447, 277] width 426 height 8
click at [421, 281] on li "5+ years professional experience building backend systems with Python" at bounding box center [447, 277] width 426 height 8
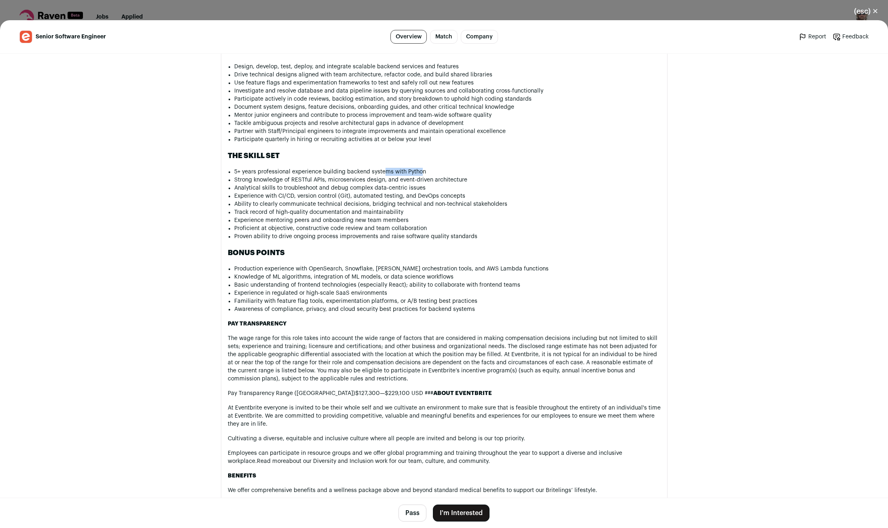
scroll to position [641, 0]
click at [476, 515] on button "I'm Interested" at bounding box center [461, 513] width 57 height 17
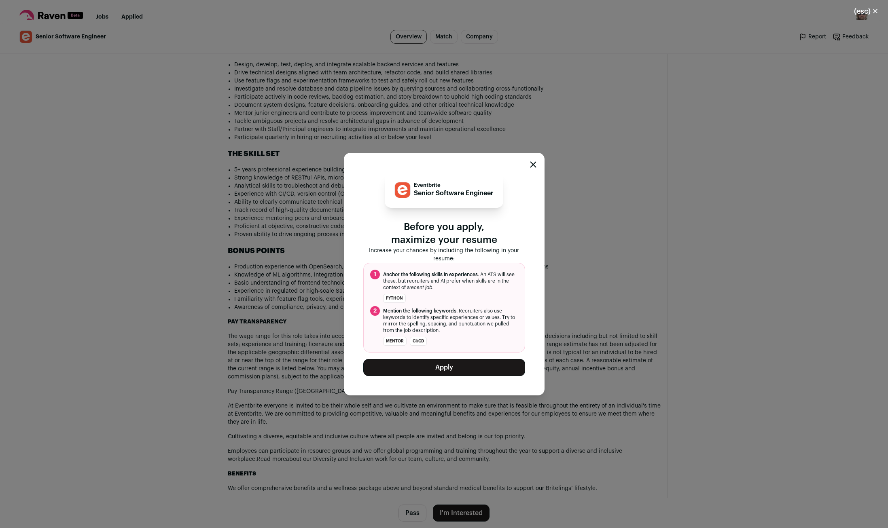
click at [426, 377] on div "Eventbrite Senior Software Engineer Before you apply, maximize your resume Incr…" at bounding box center [444, 274] width 201 height 243
click at [447, 375] on button "Apply" at bounding box center [444, 367] width 162 height 17
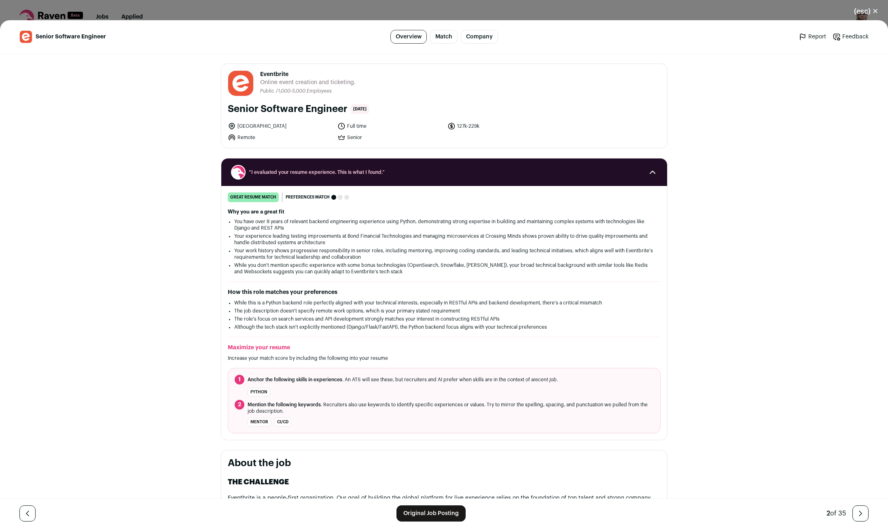
click at [706, 332] on div "Senior Software Engineer Overview Match Company Report Feedback Report Feedback…" at bounding box center [444, 274] width 888 height 508
